Goal: Book appointment/travel/reservation

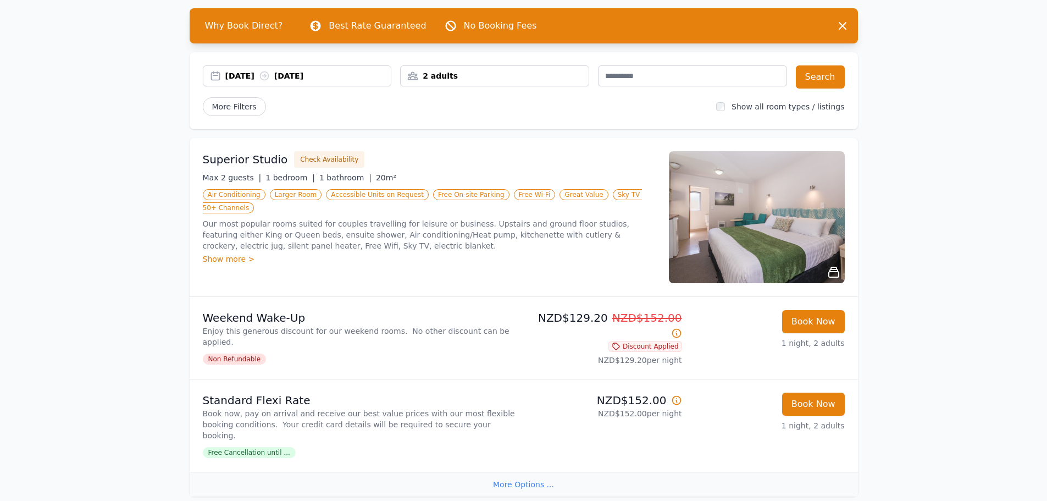
click at [226, 79] on div "[DATE] [DATE]" at bounding box center [308, 75] width 166 height 11
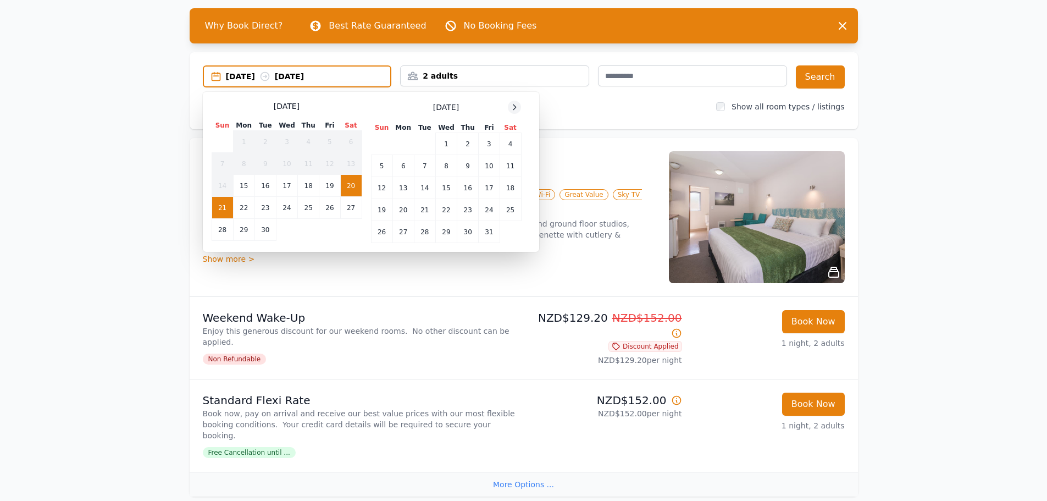
click at [515, 105] on icon at bounding box center [514, 107] width 9 height 9
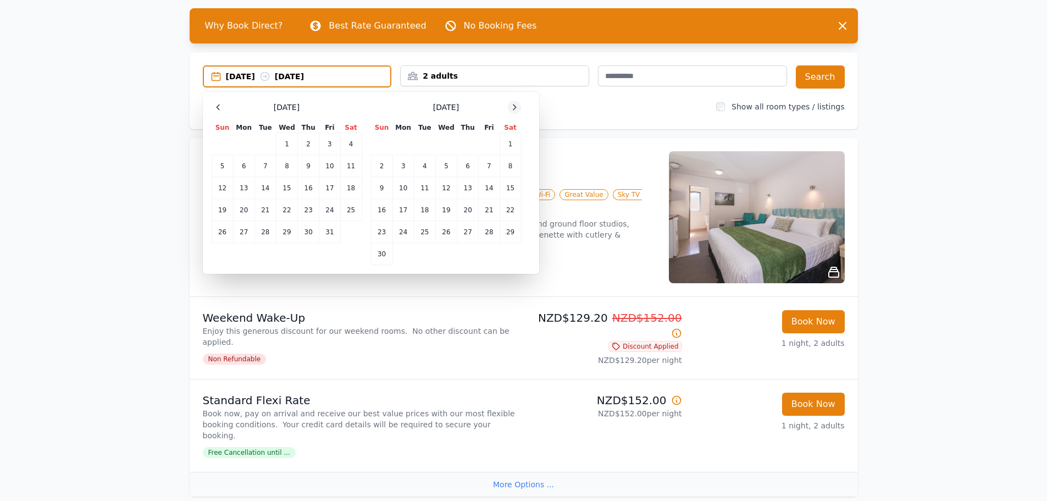
click at [515, 105] on icon at bounding box center [514, 107] width 9 height 9
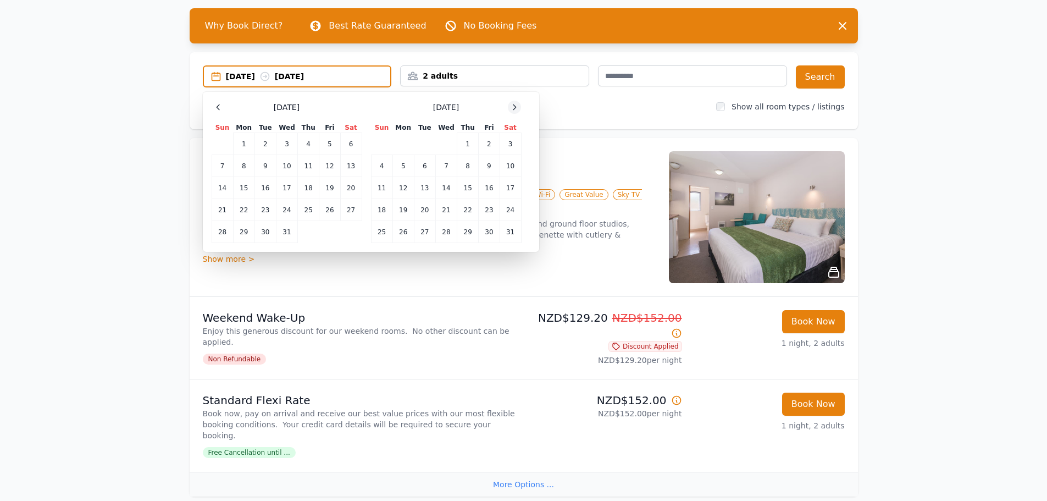
click at [515, 105] on icon at bounding box center [514, 107] width 9 height 9
click at [507, 190] on td "21" at bounding box center [510, 188] width 21 height 22
click at [379, 213] on td "22" at bounding box center [381, 210] width 21 height 22
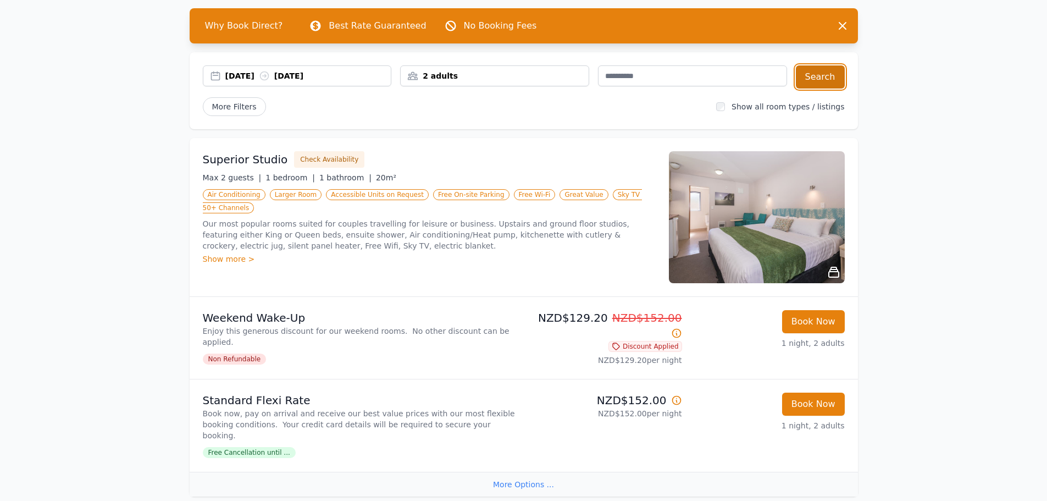
click at [815, 79] on button "Search" at bounding box center [820, 76] width 49 height 23
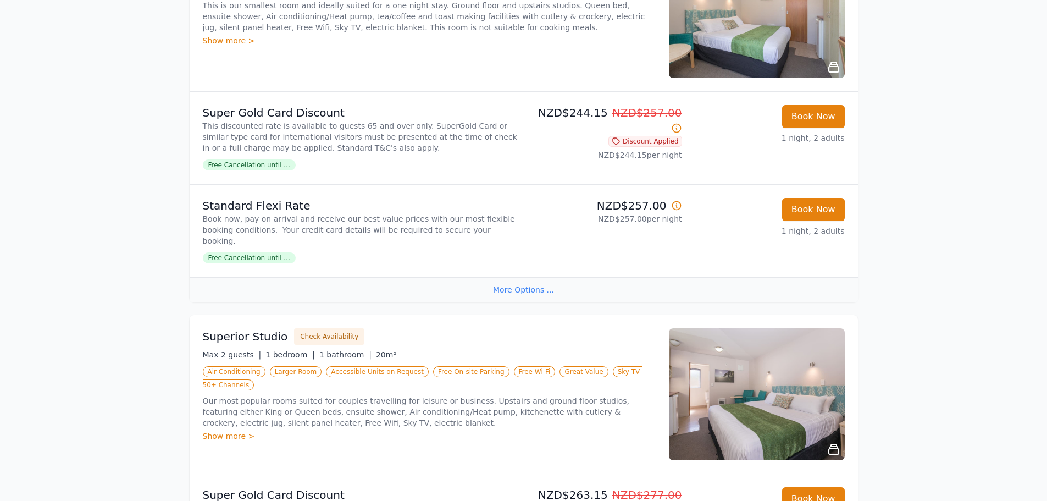
scroll to position [110, 0]
